Goal: Transaction & Acquisition: Download file/media

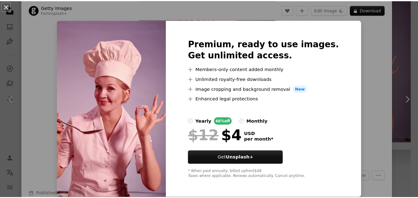
scroll to position [0, 0]
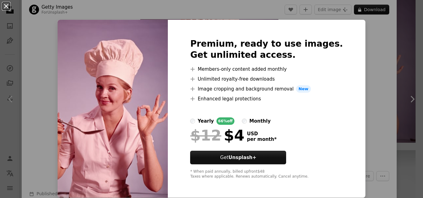
click at [6, 5] on button "An X shape" at bounding box center [5, 5] width 7 height 7
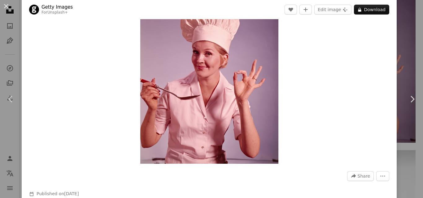
click at [6, 5] on button "An X shape" at bounding box center [5, 5] width 7 height 7
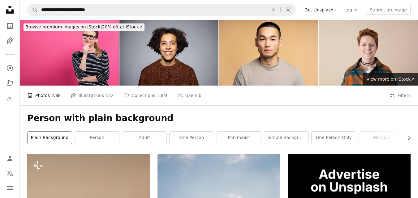
click at [59, 139] on link "plain background" at bounding box center [50, 138] width 44 height 12
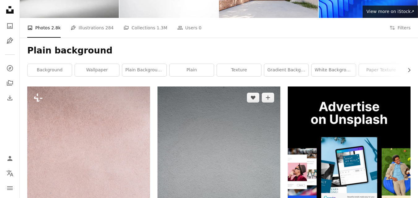
scroll to position [75, 0]
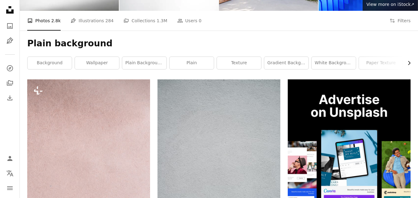
click at [409, 59] on button "Chevron right" at bounding box center [406, 63] width 7 height 12
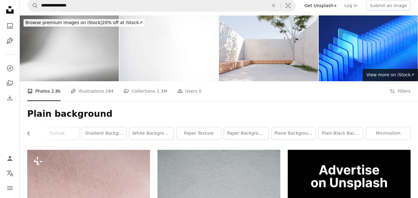
scroll to position [3, 0]
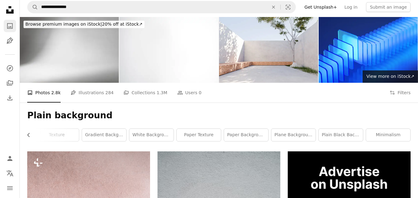
click at [11, 27] on icon "Photos" at bounding box center [10, 26] width 6 height 6
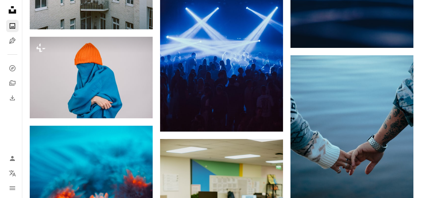
scroll to position [330, 0]
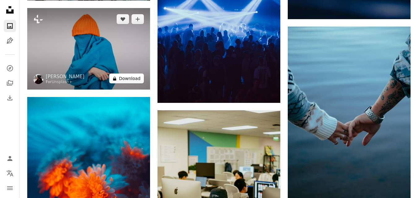
click at [131, 79] on button "A lock Download" at bounding box center [126, 79] width 35 height 10
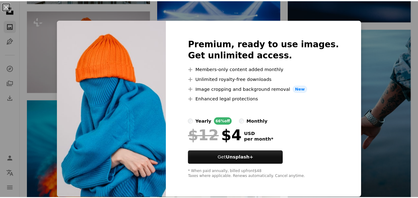
scroll to position [0, 0]
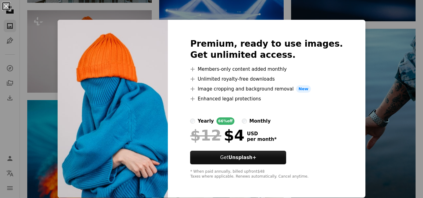
click at [8, 7] on button "An X shape" at bounding box center [5, 5] width 7 height 7
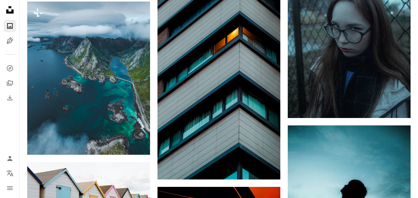
scroll to position [878, 0]
